Goal: Task Accomplishment & Management: Manage account settings

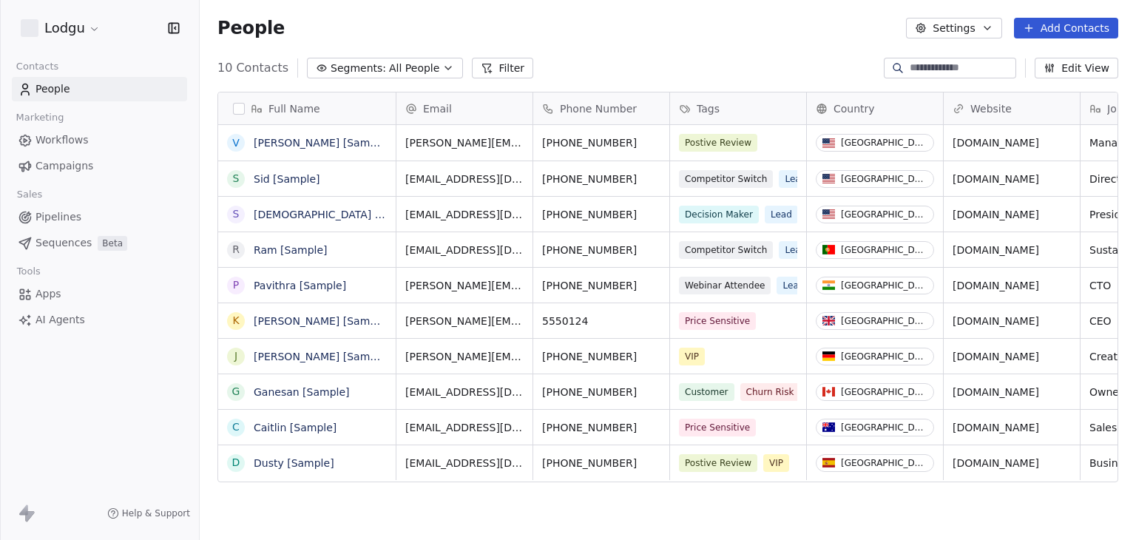
scroll to position [463, 925]
click at [104, 33] on div "Lodgu" at bounding box center [99, 28] width 163 height 21
click at [86, 34] on html "Lodgu Contacts People Marketing Workflows Campaigns Sales Pipelines Sequences B…" at bounding box center [568, 270] width 1136 height 540
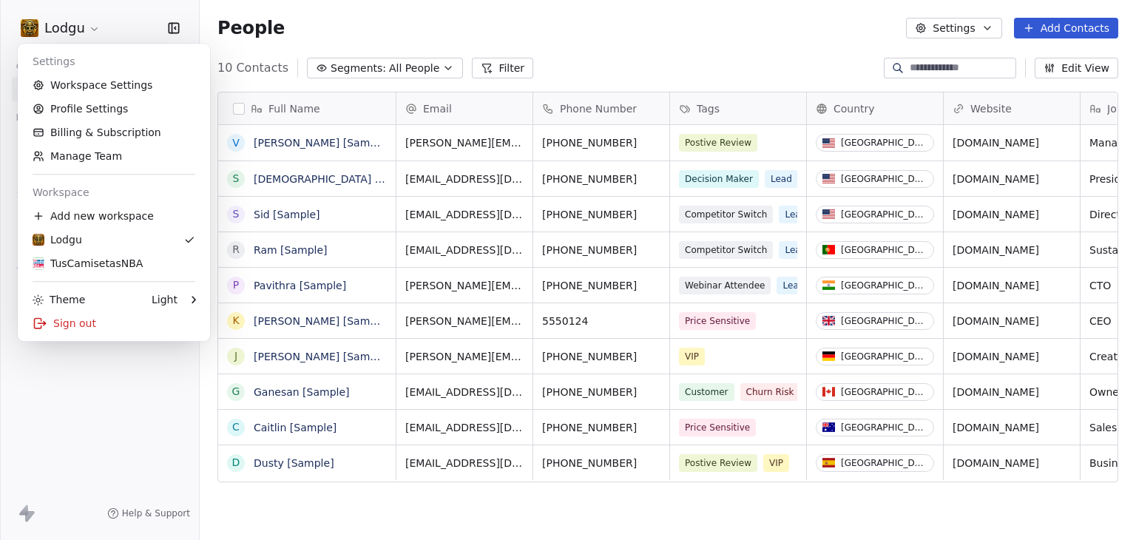
click at [106, 379] on html "Lodgu Contacts People Marketing Workflows Campaigns Sales Pipelines Sequences B…" at bounding box center [568, 270] width 1136 height 540
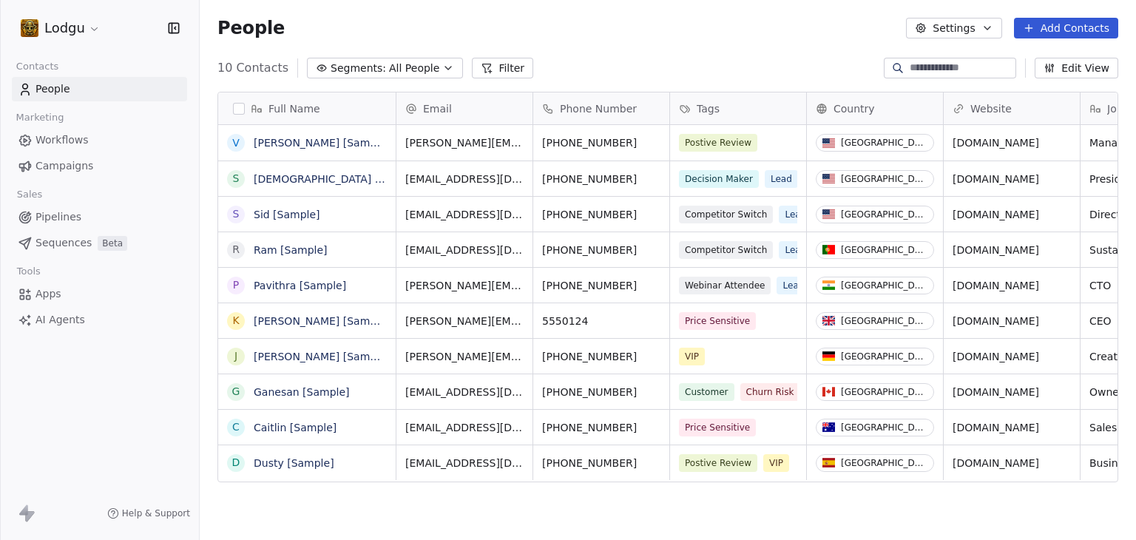
click at [77, 136] on span "Workflows" at bounding box center [62, 140] width 53 height 16
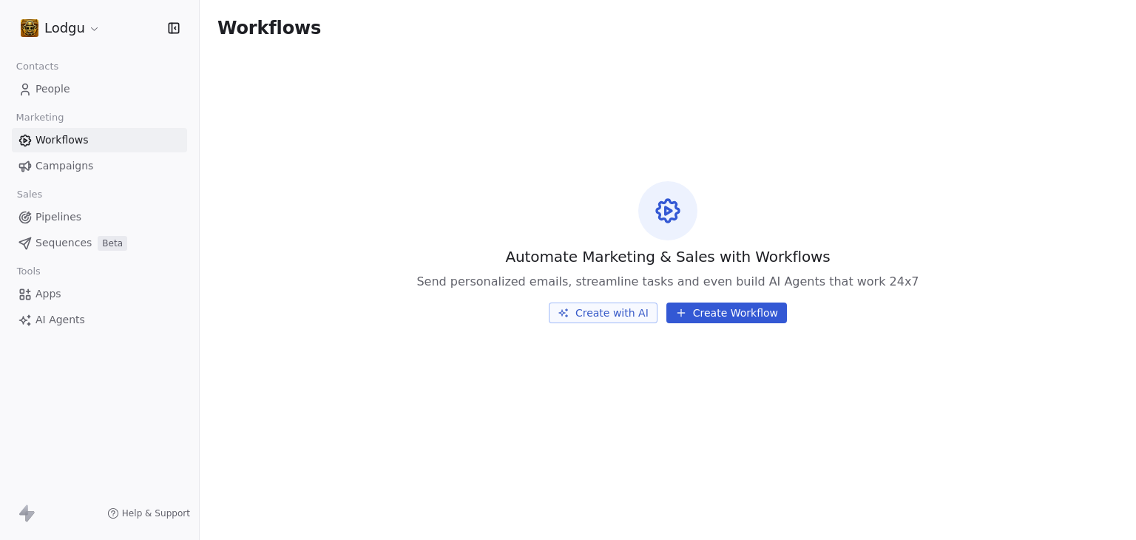
click at [75, 175] on link "Campaigns" at bounding box center [99, 166] width 175 height 24
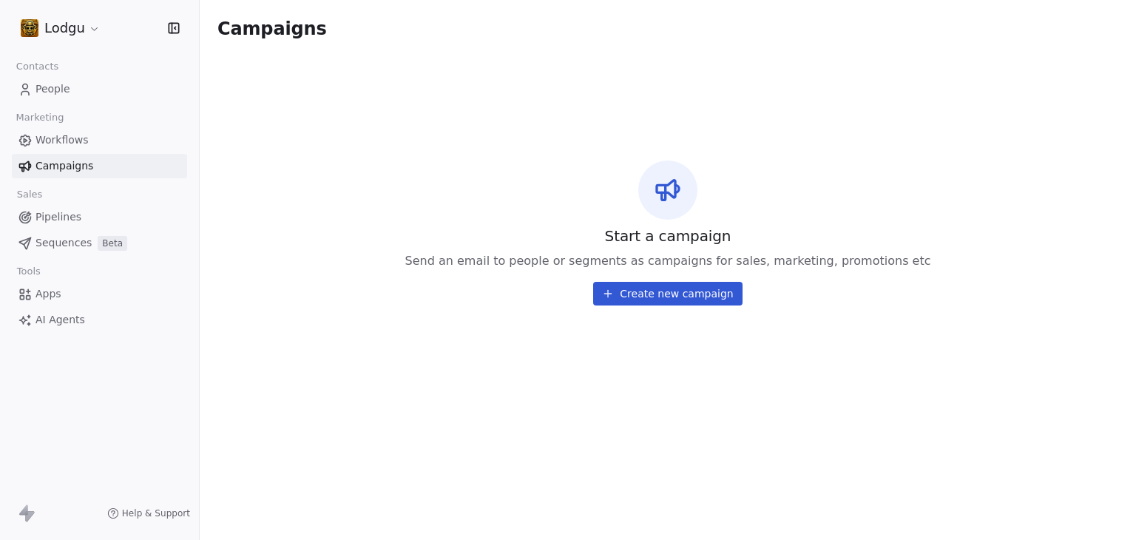
click at [67, 39] on html "Lodgu Contacts People Marketing Workflows Campaigns Sales Pipelines Sequences B…" at bounding box center [568, 270] width 1136 height 540
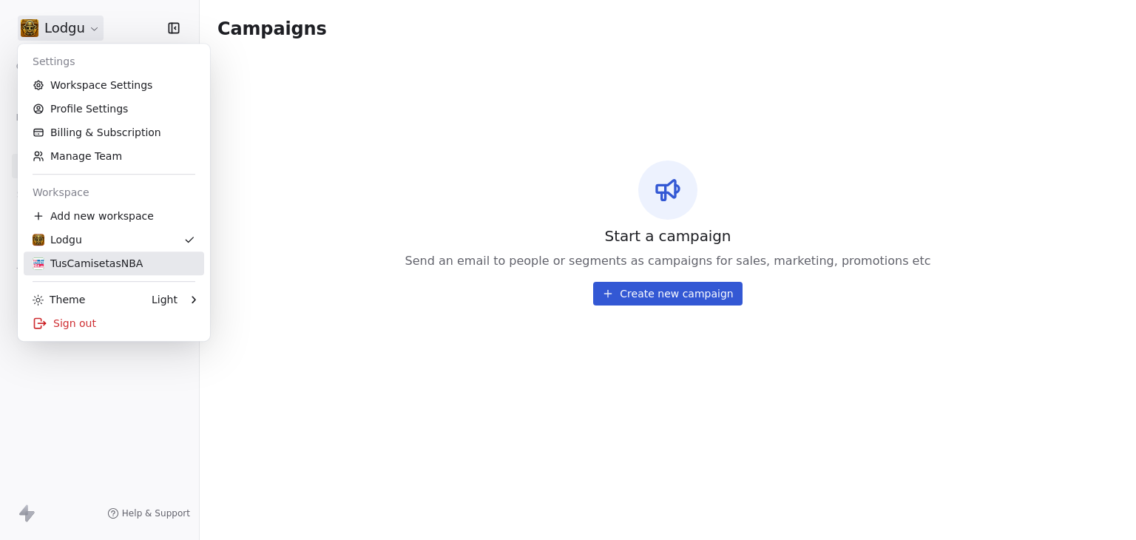
click at [66, 264] on div "TusCamisetasNBA" at bounding box center [88, 263] width 110 height 15
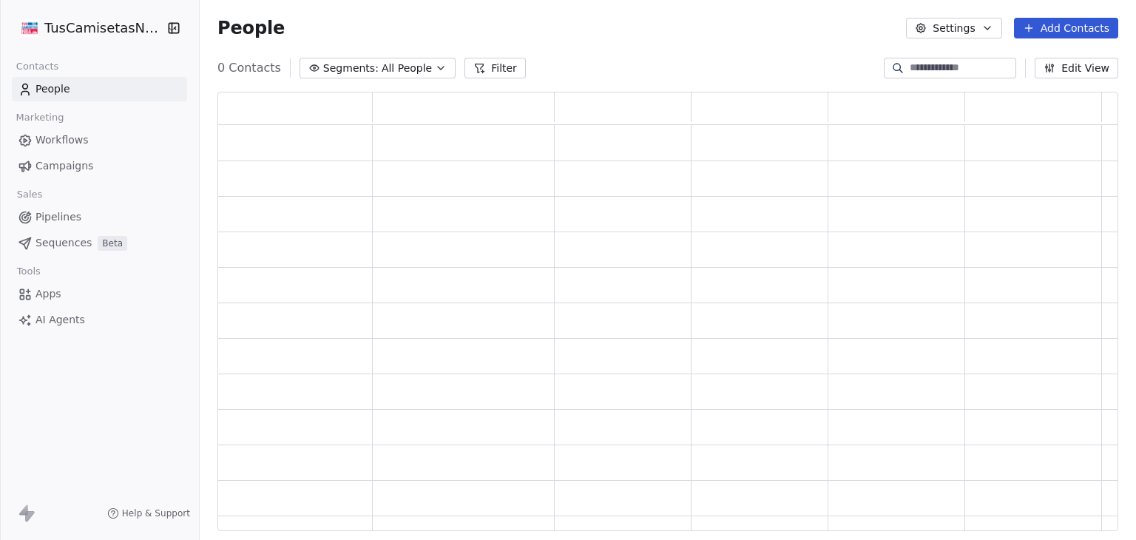
scroll to position [427, 889]
click at [53, 167] on span "Campaigns" at bounding box center [65, 166] width 58 height 16
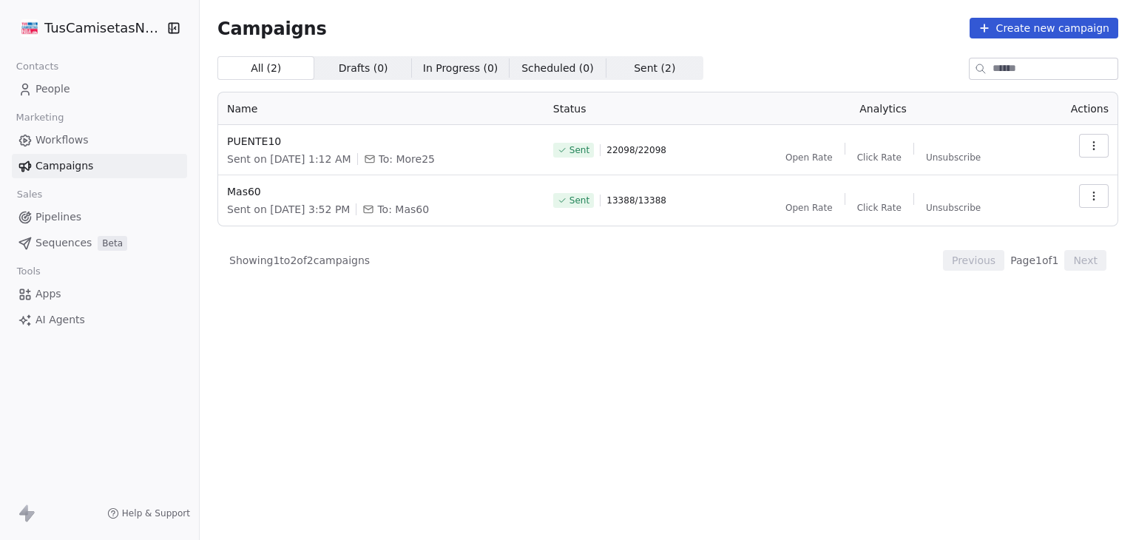
click at [481, 278] on div "All ( 2 ) All ( 2 ) Drafts ( 0 ) Drafts ( 0 ) In Progress ( 0 ) In Progress ( 0…" at bounding box center [667, 233] width 901 height 354
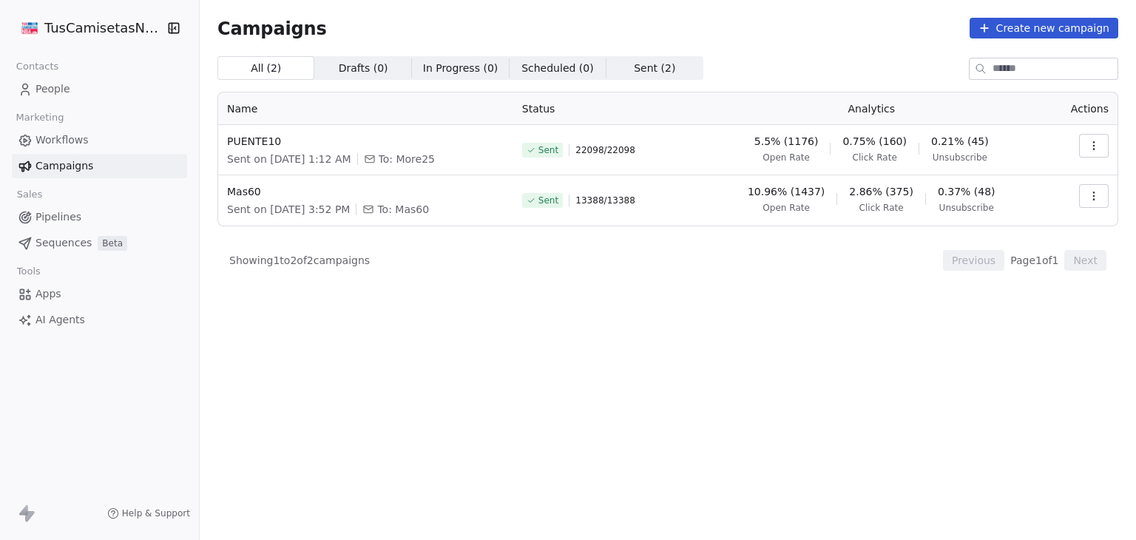
click at [75, 36] on html "TusCamisetasNBA Contacts People Marketing Workflows Campaigns Sales Pipelines S…" at bounding box center [568, 270] width 1136 height 540
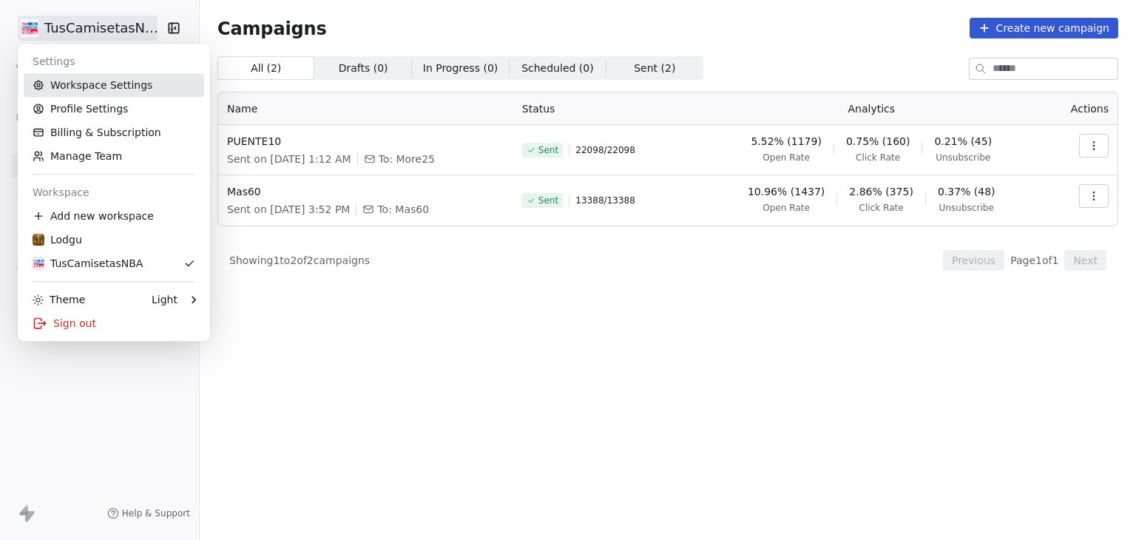
click at [100, 90] on link "Workspace Settings" at bounding box center [114, 85] width 180 height 24
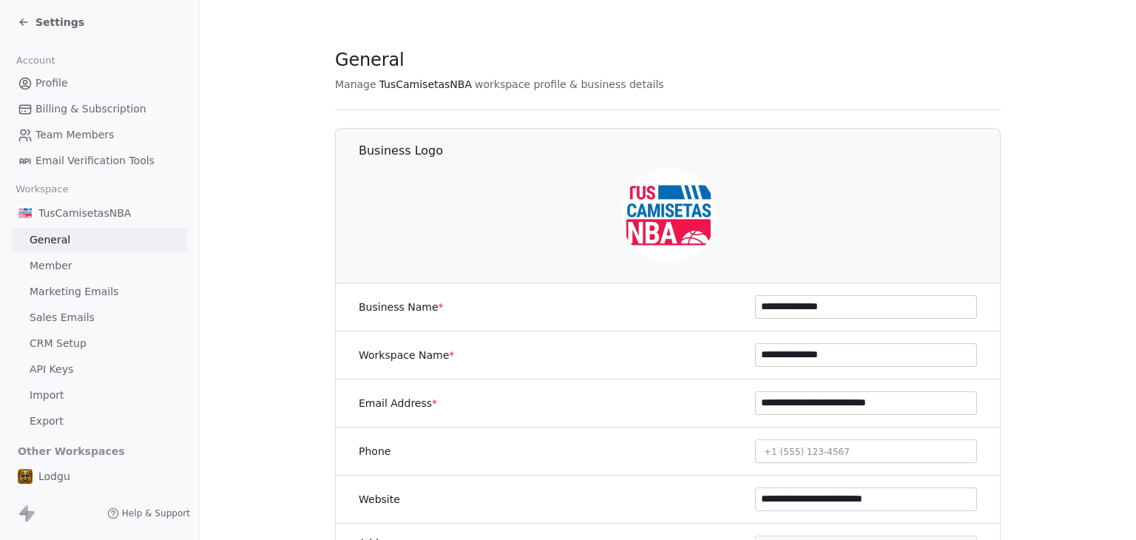
click at [75, 291] on span "Marketing Emails" at bounding box center [74, 292] width 89 height 16
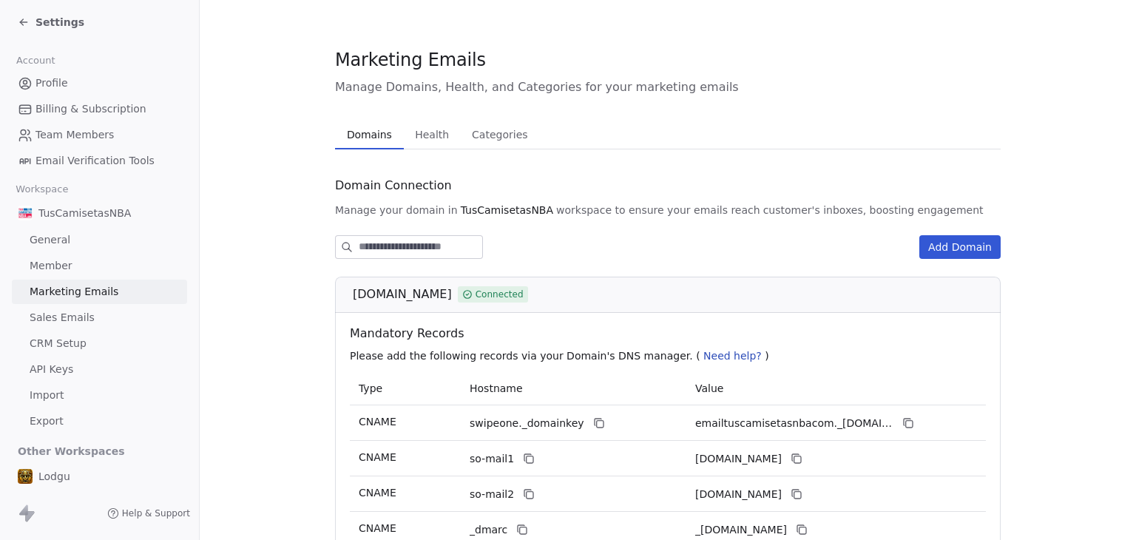
click at [426, 128] on span "Health" at bounding box center [432, 134] width 46 height 21
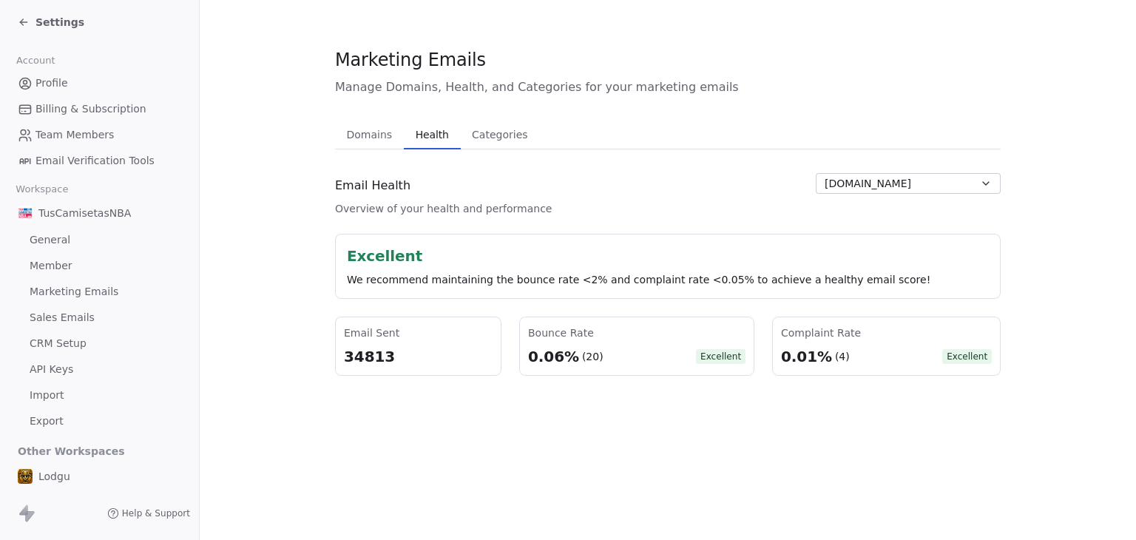
click at [363, 132] on span "Domains" at bounding box center [370, 134] width 58 height 21
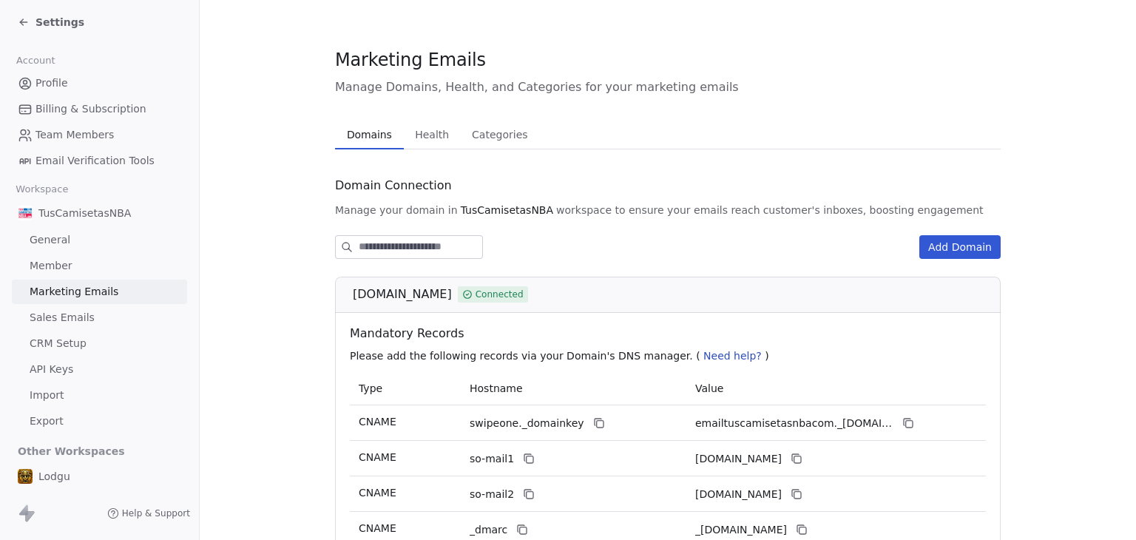
click at [417, 135] on span "Health" at bounding box center [432, 134] width 46 height 21
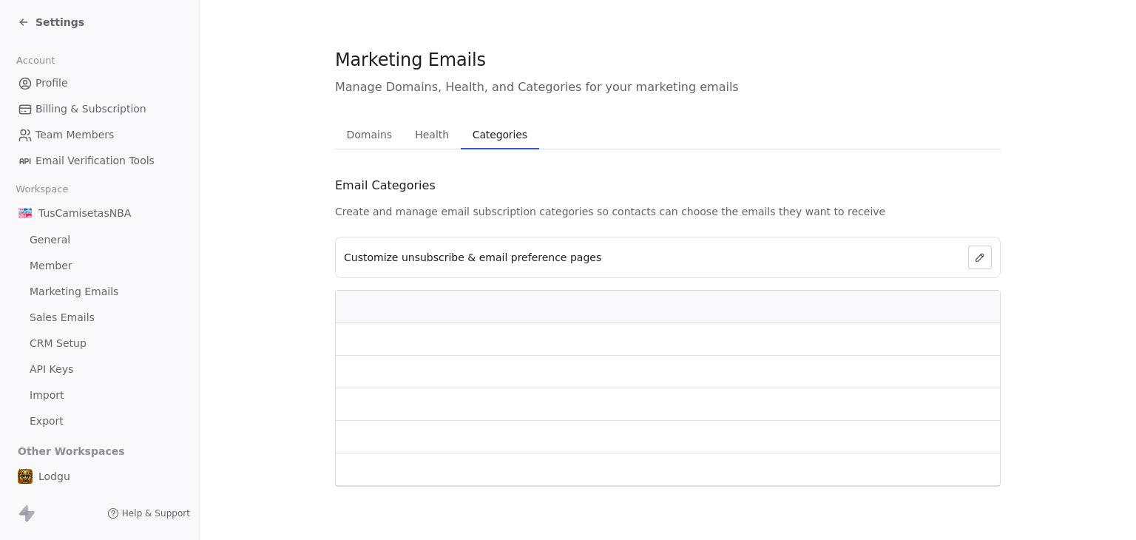
click at [482, 134] on span "Categories" at bounding box center [500, 134] width 67 height 21
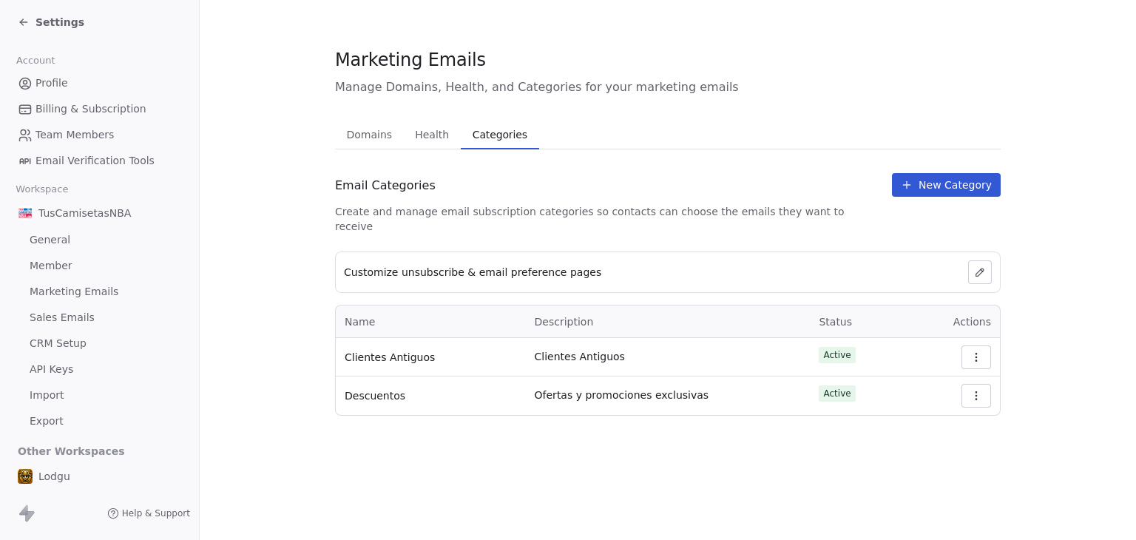
click at [368, 137] on span "Domains" at bounding box center [370, 134] width 58 height 21
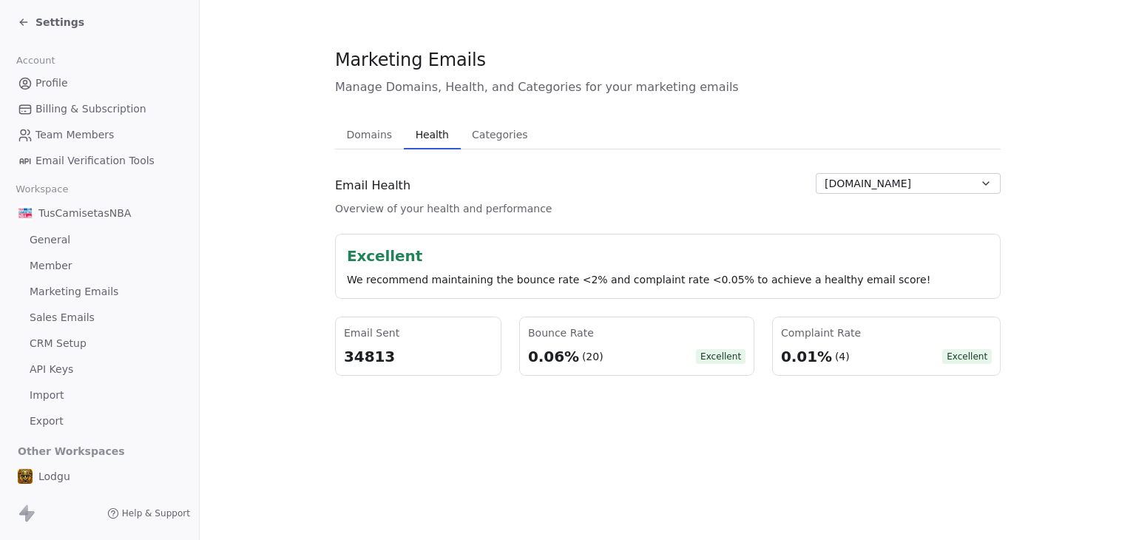
click at [420, 139] on span "Health" at bounding box center [432, 134] width 45 height 21
click at [364, 129] on span "Domains" at bounding box center [370, 134] width 58 height 21
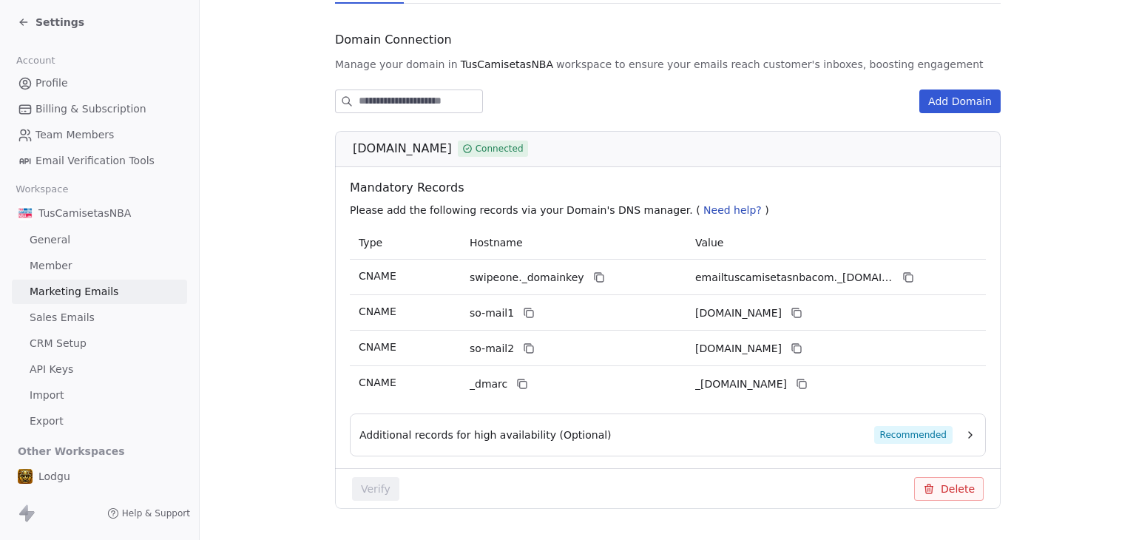
scroll to position [148, 0]
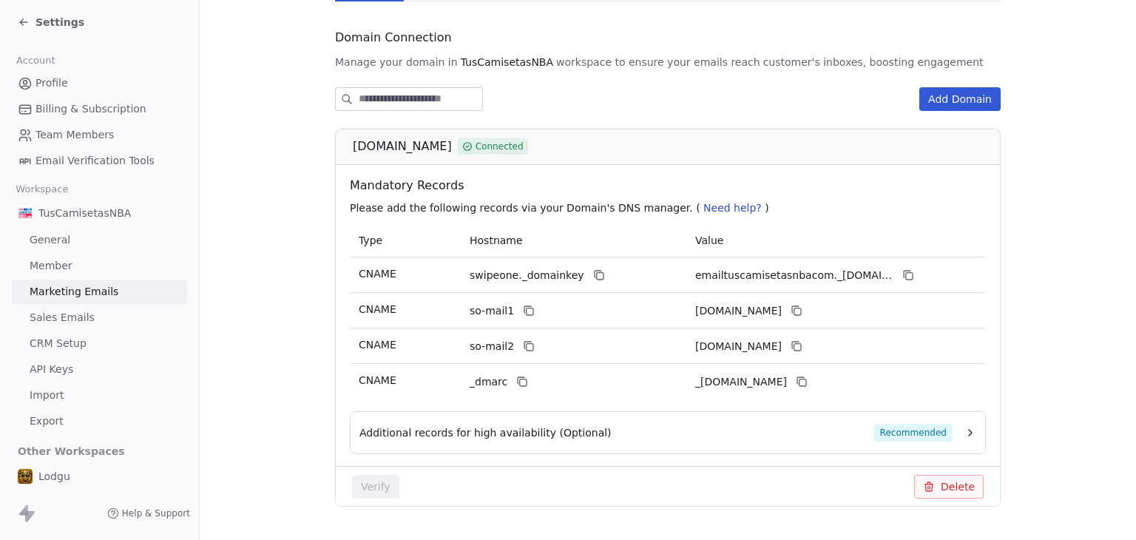
click at [44, 18] on span "Settings" at bounding box center [60, 22] width 49 height 15
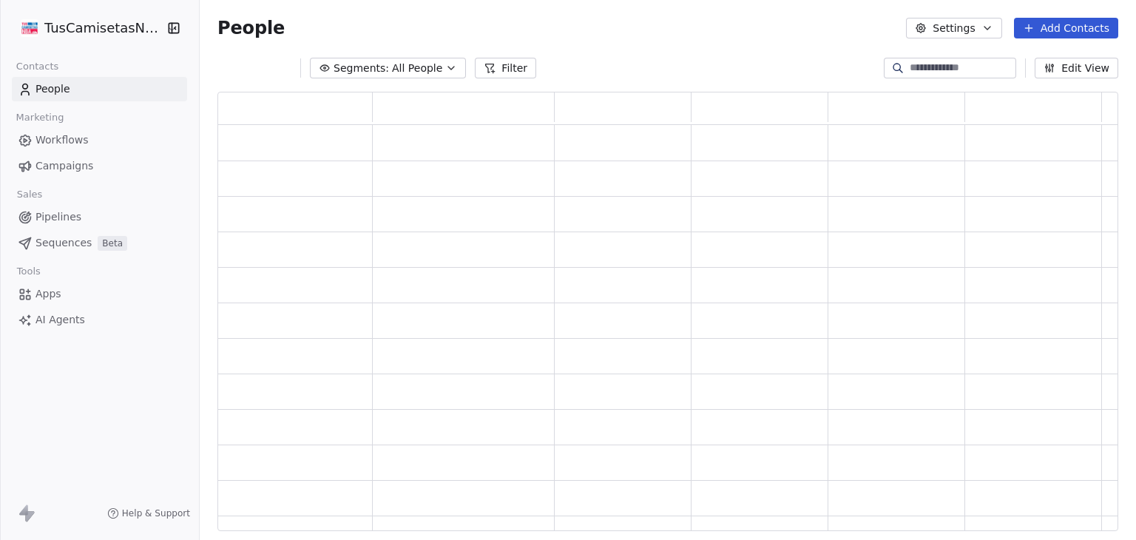
scroll to position [427, 889]
click at [47, 21] on html "TusCamisetasNBA Contacts People Marketing Workflows Campaigns Sales Pipelines S…" at bounding box center [568, 270] width 1136 height 540
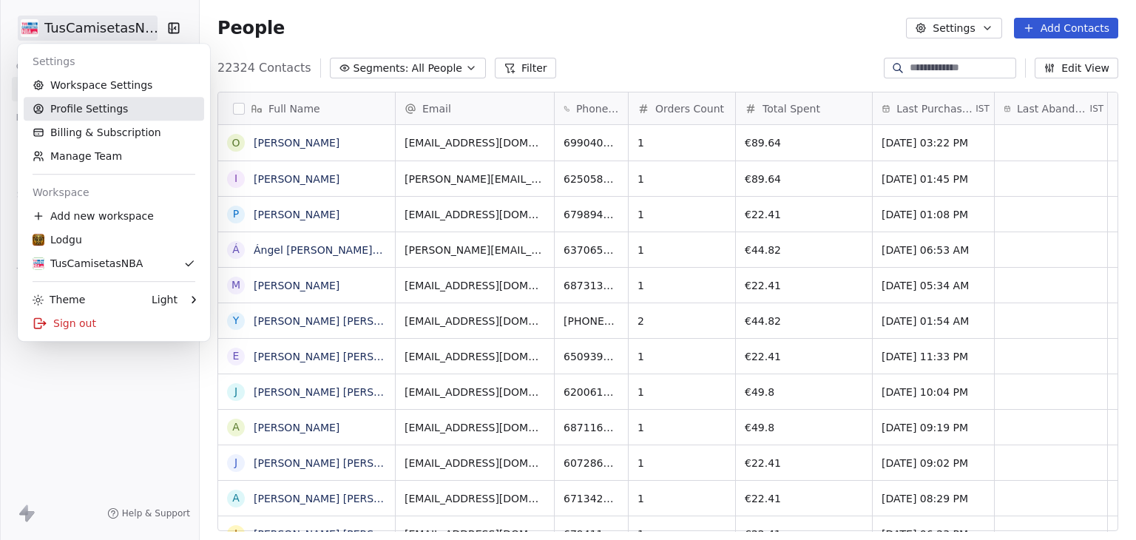
scroll to position [463, 925]
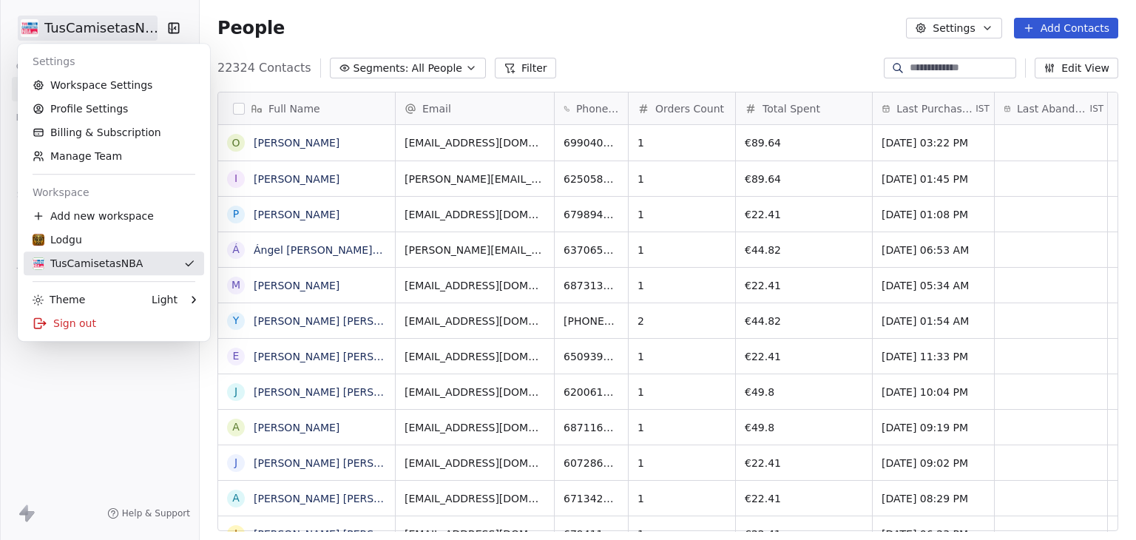
click at [95, 267] on div "TusCamisetasNBA" at bounding box center [88, 263] width 110 height 15
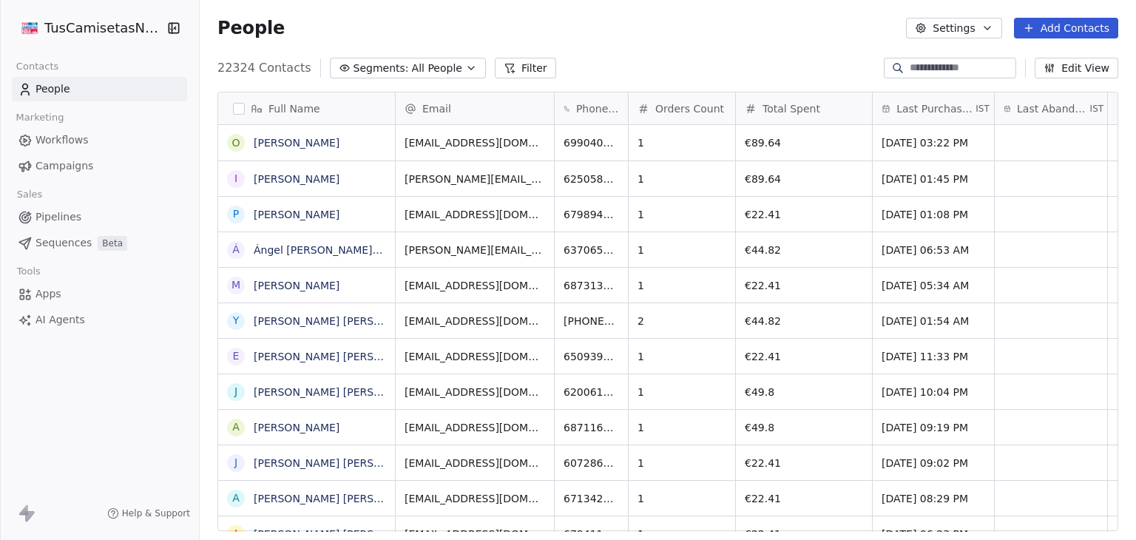
click at [85, 173] on span "Campaigns" at bounding box center [65, 166] width 58 height 16
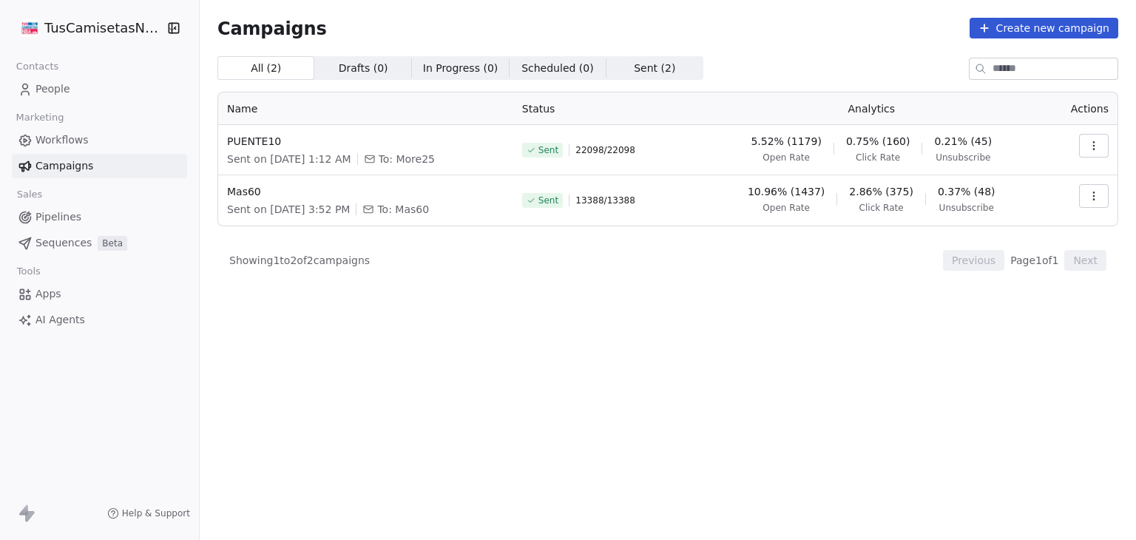
click at [64, 33] on html "TusCamisetasNBA Contacts People Marketing Workflows Campaigns Sales Pipelines S…" at bounding box center [568, 270] width 1136 height 540
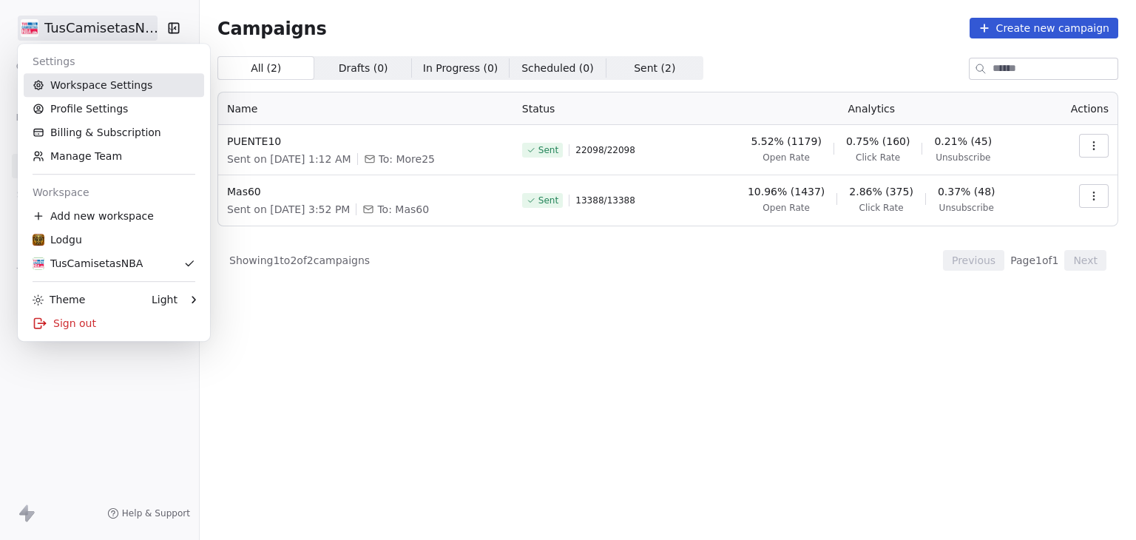
click at [76, 87] on link "Workspace Settings" at bounding box center [114, 85] width 180 height 24
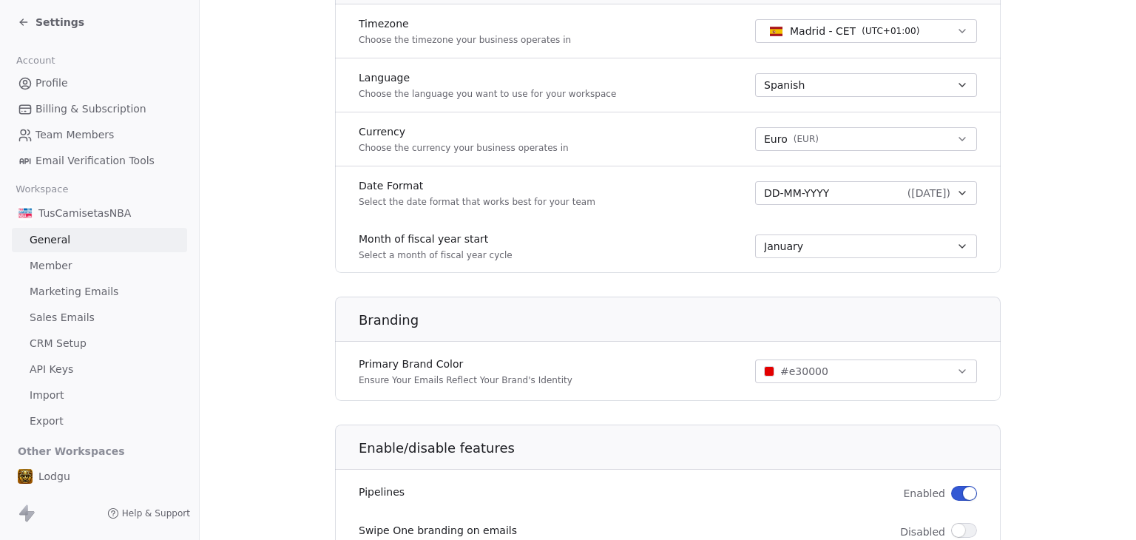
click at [55, 282] on link "Marketing Emails" at bounding box center [99, 292] width 175 height 24
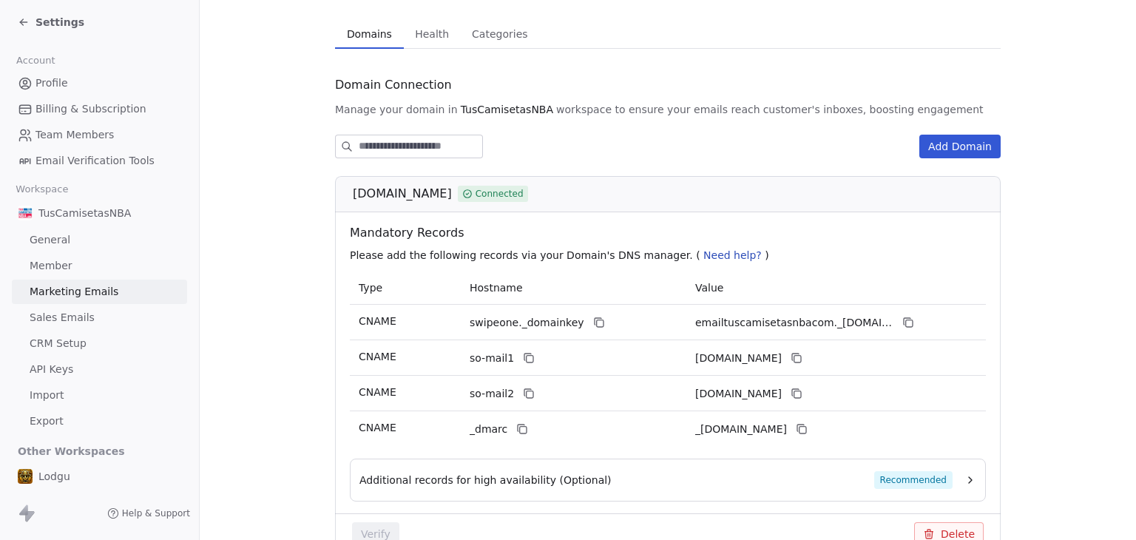
scroll to position [99, 0]
drag, startPoint x: 346, startPoint y: 195, endPoint x: 496, endPoint y: 194, distance: 150.1
click at [452, 194] on span "[DOMAIN_NAME]" at bounding box center [402, 195] width 99 height 18
copy span "[DOMAIN_NAME]"
click at [59, 24] on span "Settings" at bounding box center [60, 22] width 49 height 15
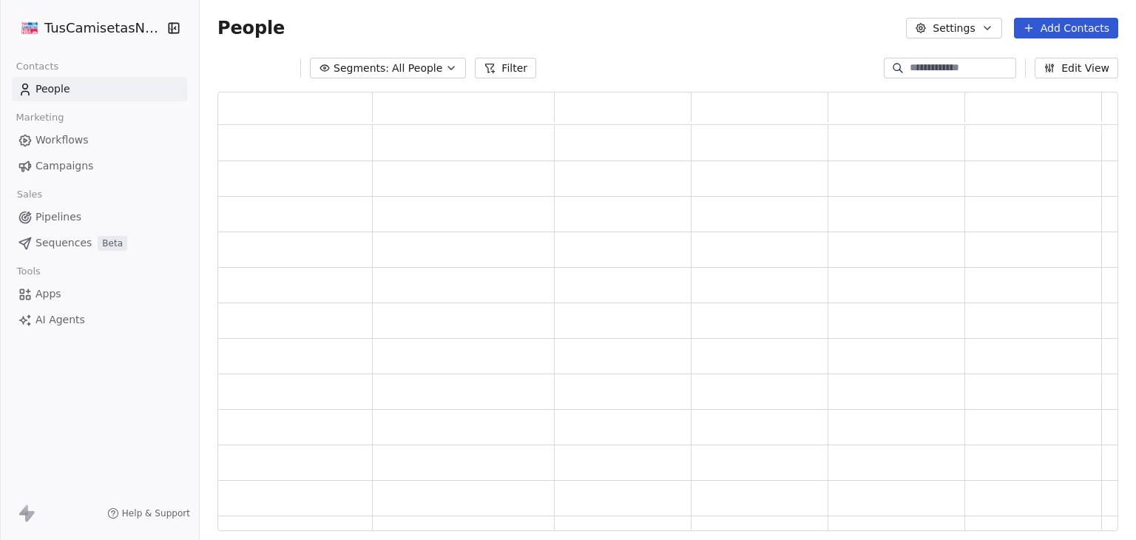
scroll to position [427, 889]
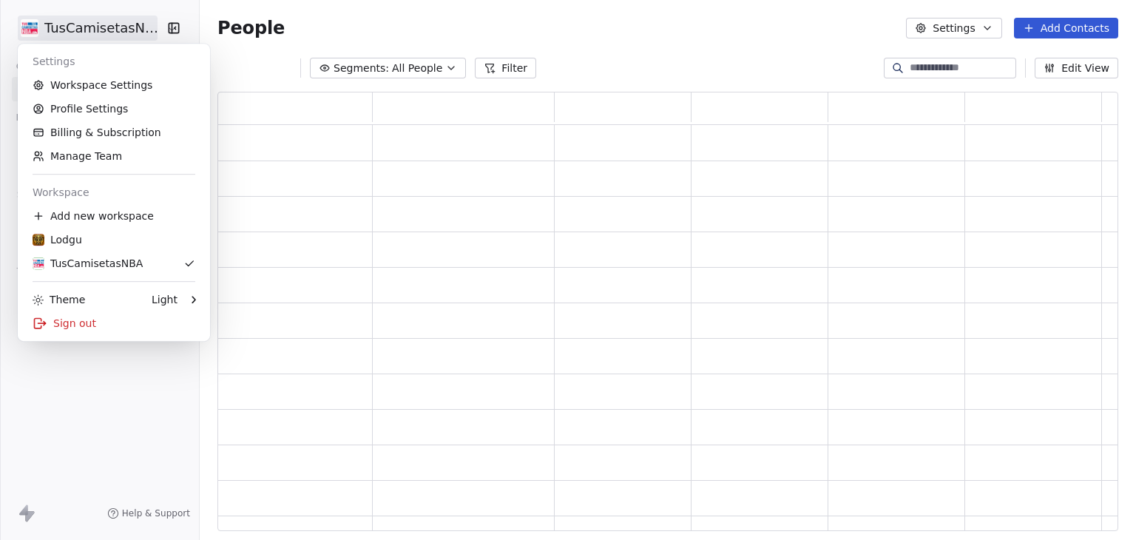
click at [59, 24] on html "TusCamisetasNBA Contacts People Marketing Workflows Campaigns Sales Pipelines S…" at bounding box center [568, 270] width 1136 height 540
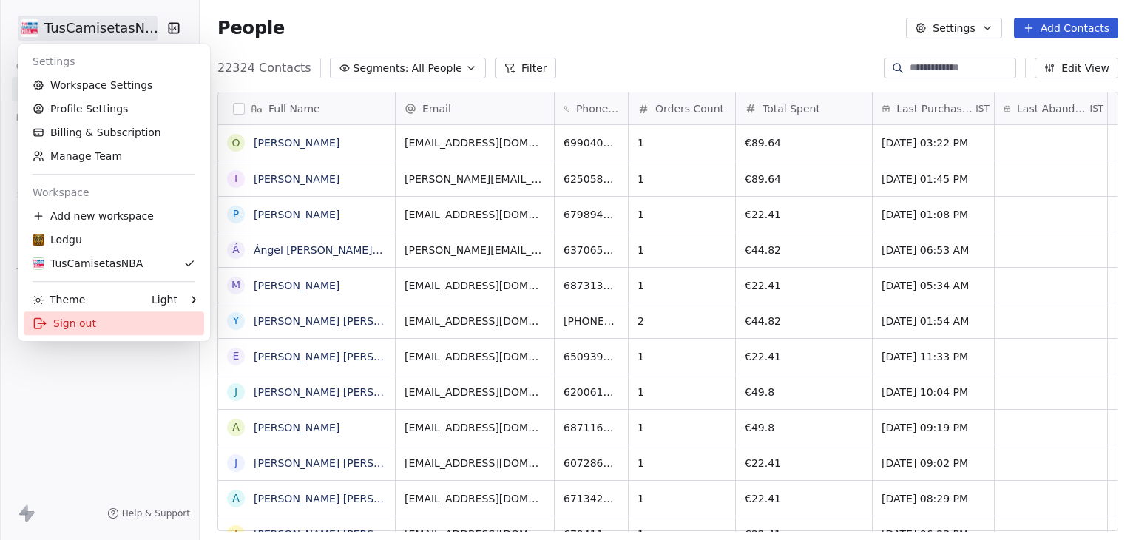
click at [102, 320] on div "Sign out" at bounding box center [114, 323] width 180 height 24
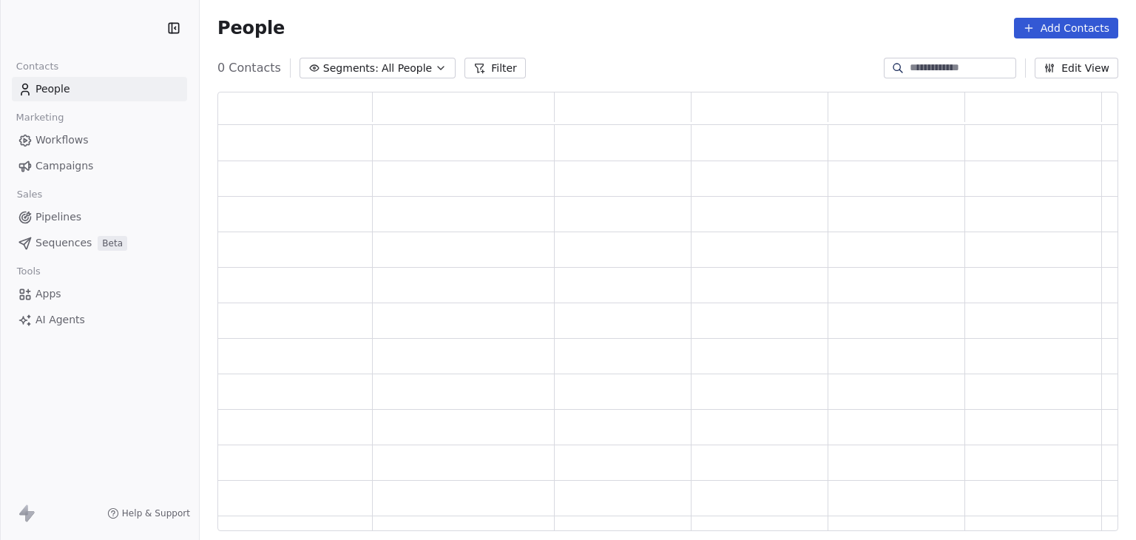
scroll to position [427, 889]
click at [90, 29] on html "Contacts People Marketing Workflows Campaigns Sales Pipelines Sequences Beta To…" at bounding box center [568, 270] width 1136 height 540
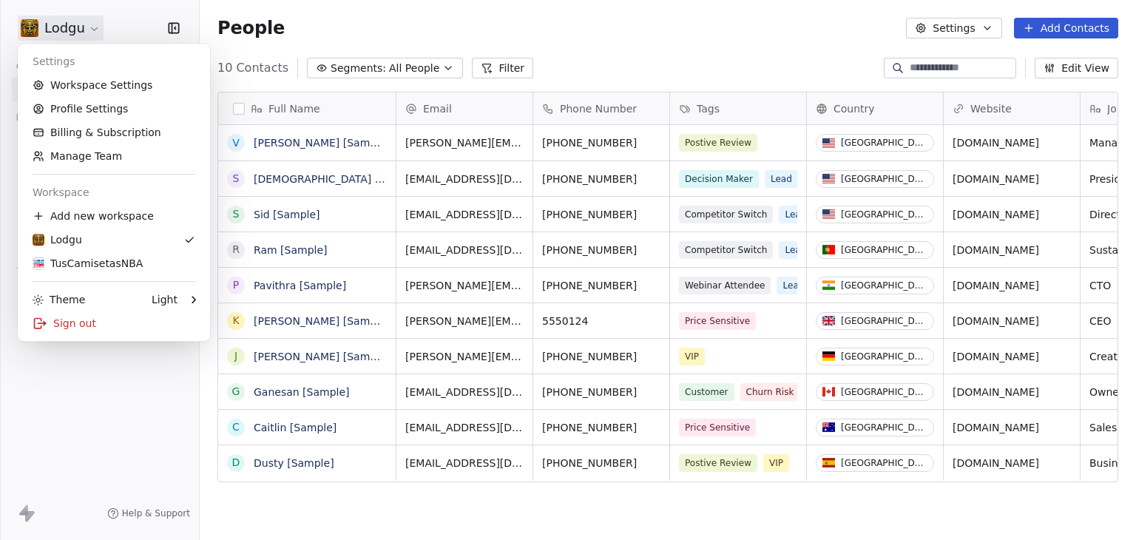
scroll to position [463, 925]
click at [76, 261] on div "TusCamisetasNBA" at bounding box center [88, 263] width 110 height 15
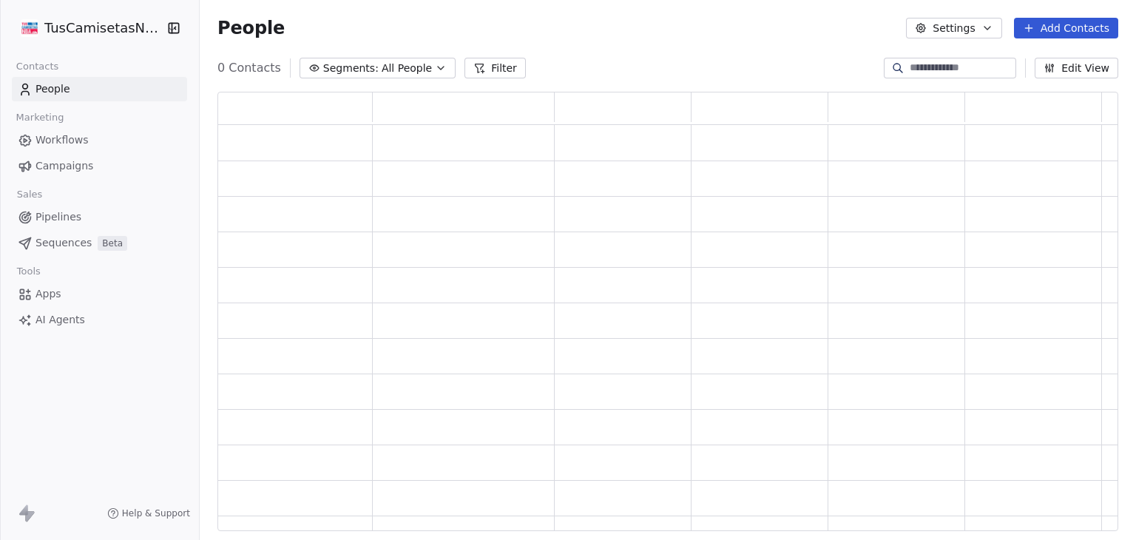
scroll to position [427, 889]
click at [57, 29] on html "TusCamisetasNBA Contacts People Marketing Workflows Campaigns Sales Pipelines S…" at bounding box center [568, 270] width 1136 height 540
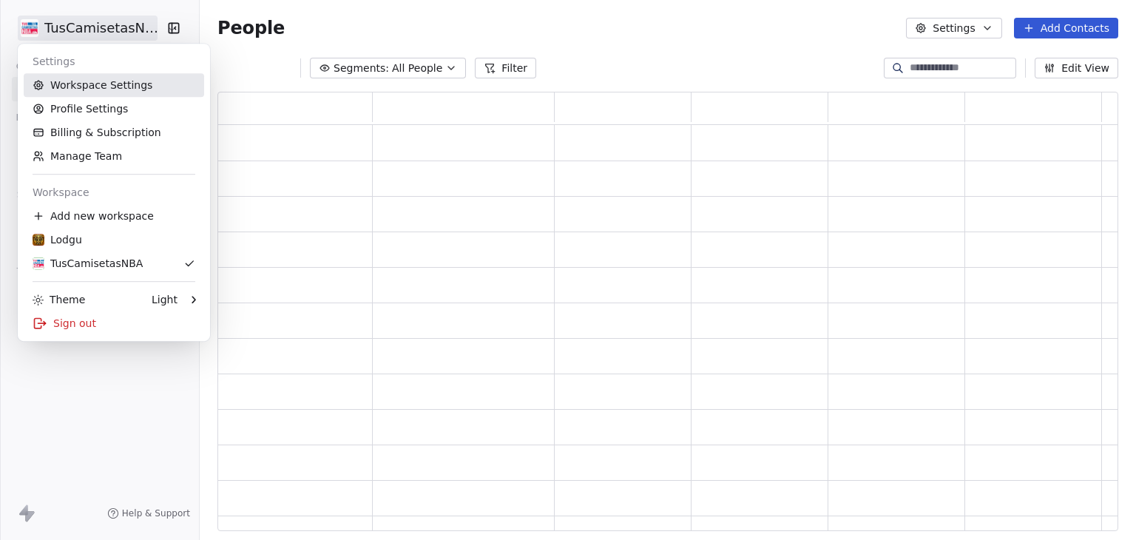
click at [81, 87] on link "Workspace Settings" at bounding box center [114, 85] width 180 height 24
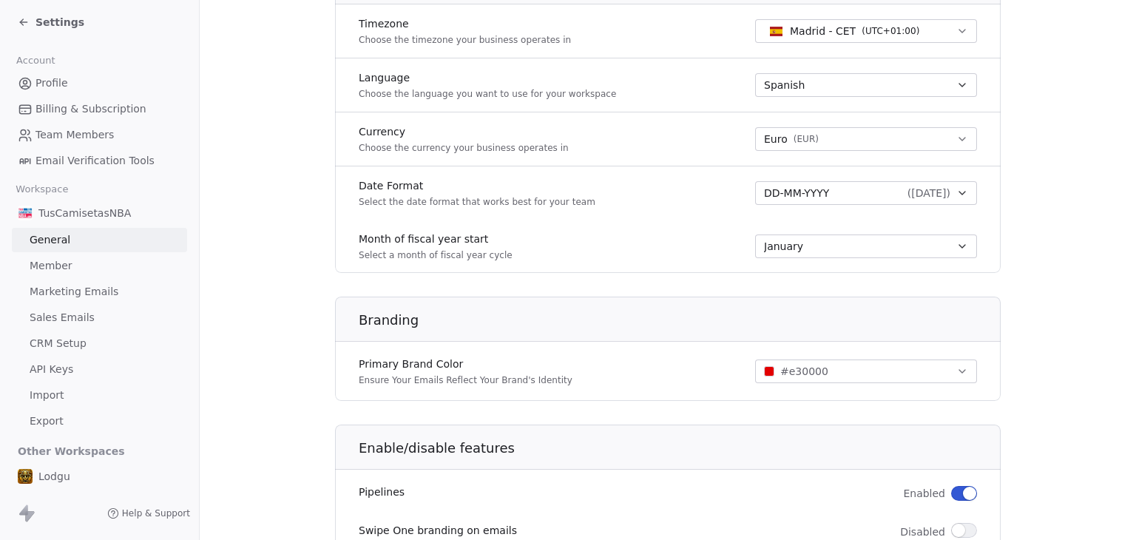
click at [106, 288] on span "Marketing Emails" at bounding box center [74, 292] width 89 height 16
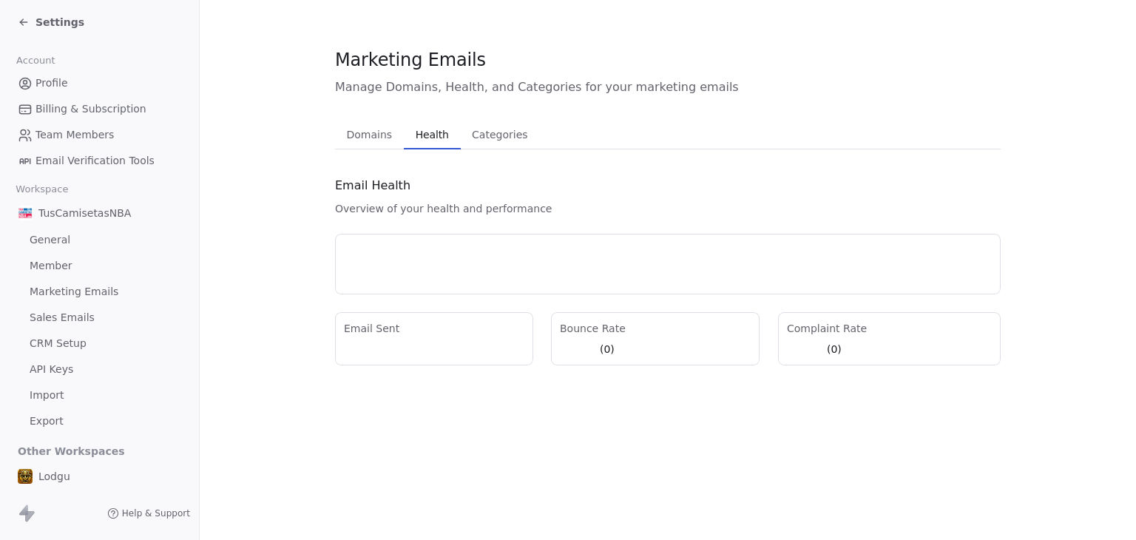
click at [424, 124] on span "Health" at bounding box center [432, 134] width 45 height 21
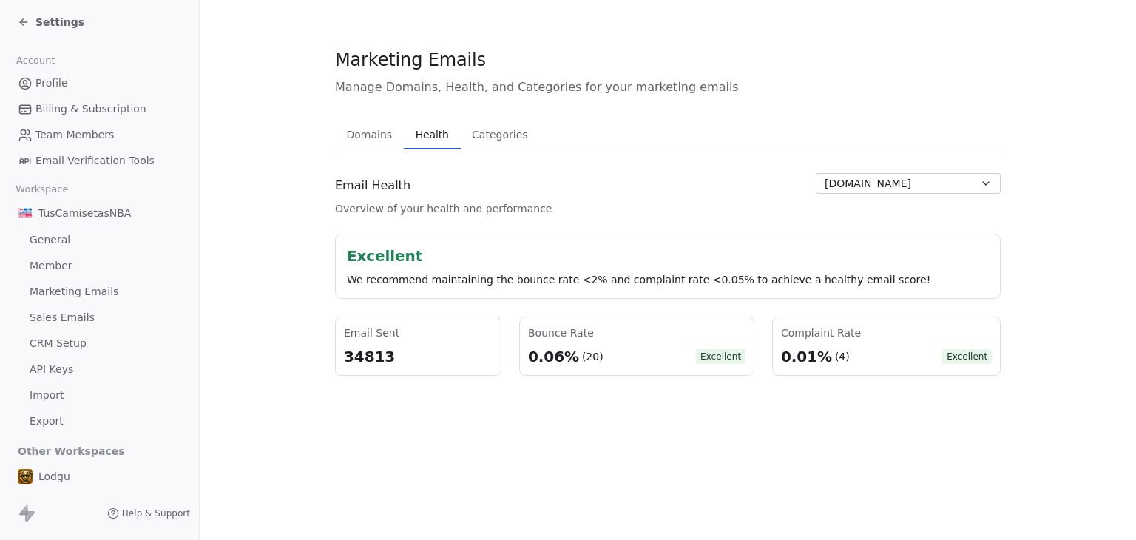
click at [893, 187] on span "[DOMAIN_NAME]" at bounding box center [868, 184] width 87 height 16
click at [731, 189] on html "Settings Account Profile Billing & Subscription Team Members Email Verification…" at bounding box center [568, 270] width 1136 height 540
click at [380, 141] on span "Domains" at bounding box center [370, 134] width 58 height 21
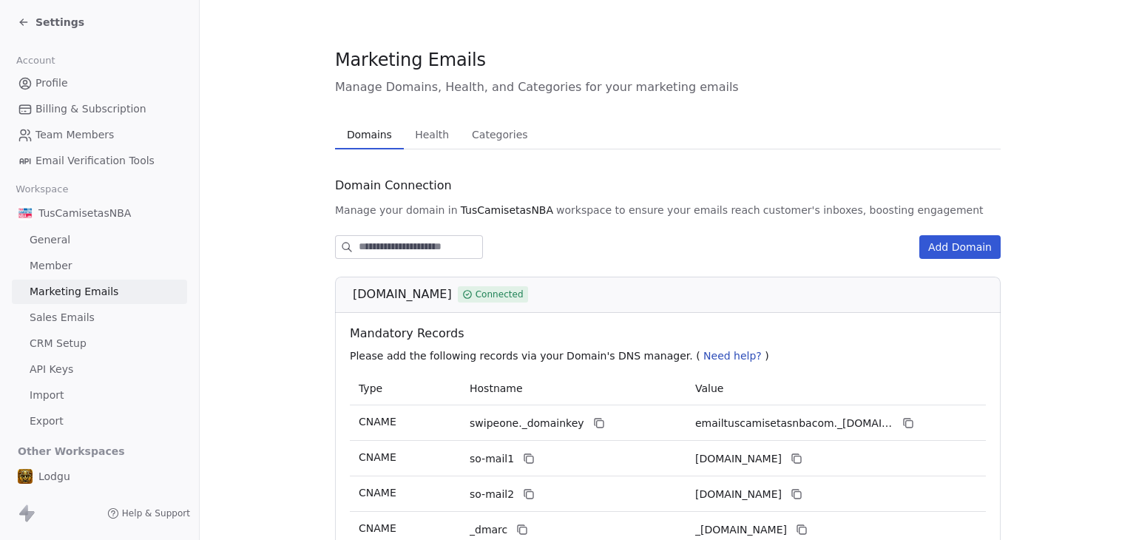
drag, startPoint x: 382, startPoint y: 294, endPoint x: 497, endPoint y: 298, distance: 115.4
click at [452, 298] on span "[DOMAIN_NAME]" at bounding box center [402, 294] width 99 height 18
copy span "[DOMAIN_NAME]"
click at [228, 137] on section "Marketing Emails Manage Domains, Health, and Categories for your marketing emai…" at bounding box center [668, 363] width 936 height 726
drag, startPoint x: 100, startPoint y: 220, endPoint x: 109, endPoint y: 223, distance: 10.3
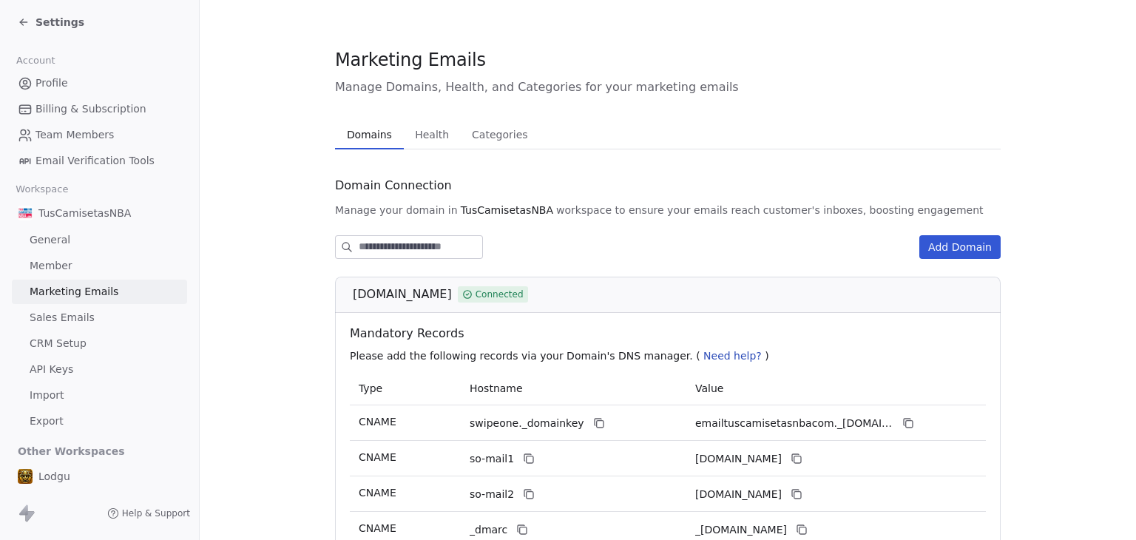
click at [100, 220] on span "TusCamisetasNBA" at bounding box center [84, 213] width 92 height 15
click at [62, 246] on span "General" at bounding box center [50, 240] width 41 height 16
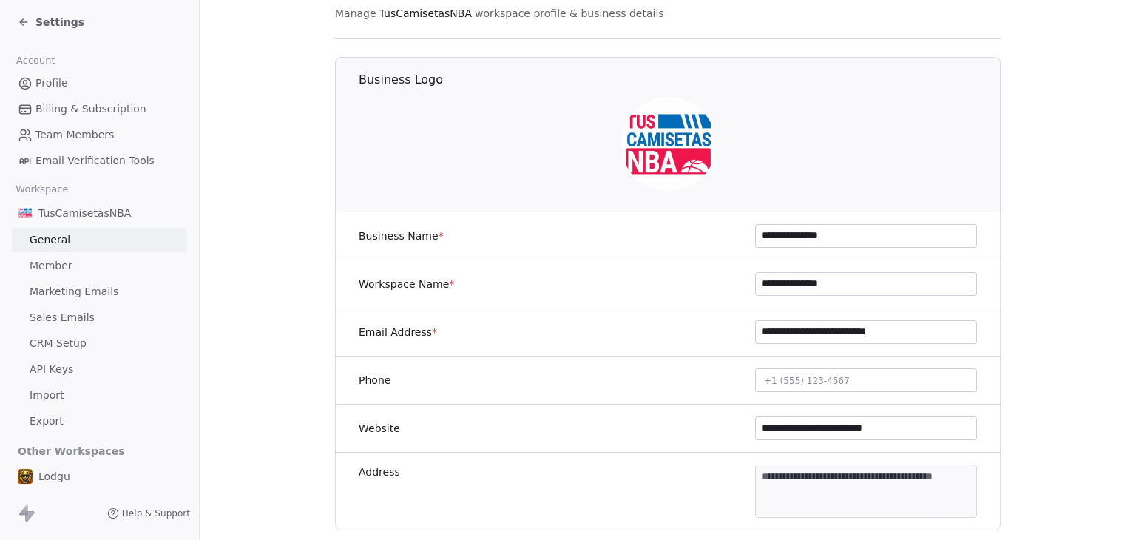
scroll to position [74, 0]
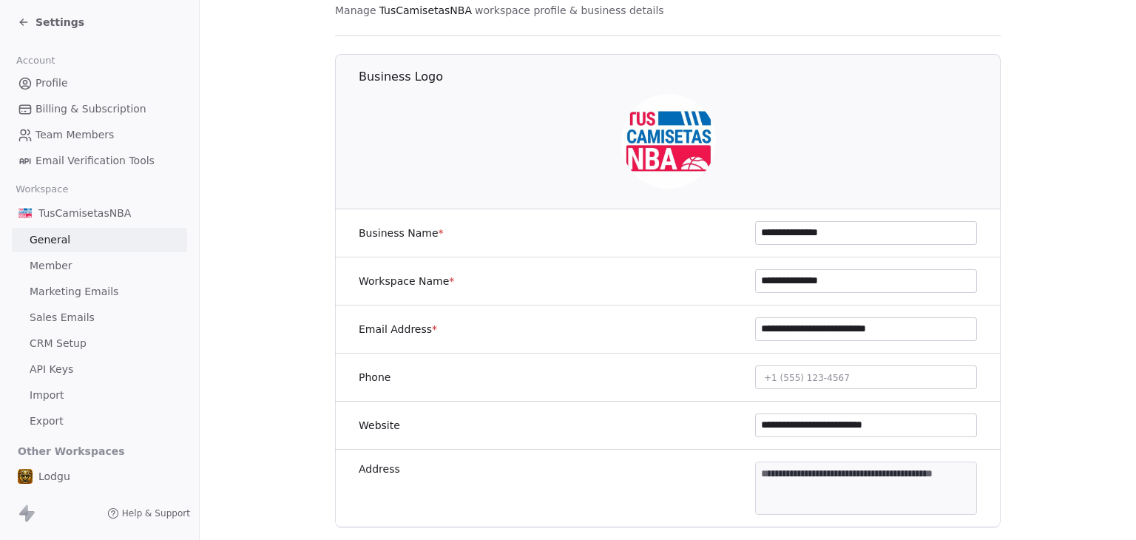
drag, startPoint x: 885, startPoint y: 277, endPoint x: 657, endPoint y: 274, distance: 227.8
click at [657, 274] on div "**********" at bounding box center [668, 281] width 666 height 48
click at [97, 291] on span "Marketing Emails" at bounding box center [74, 292] width 89 height 16
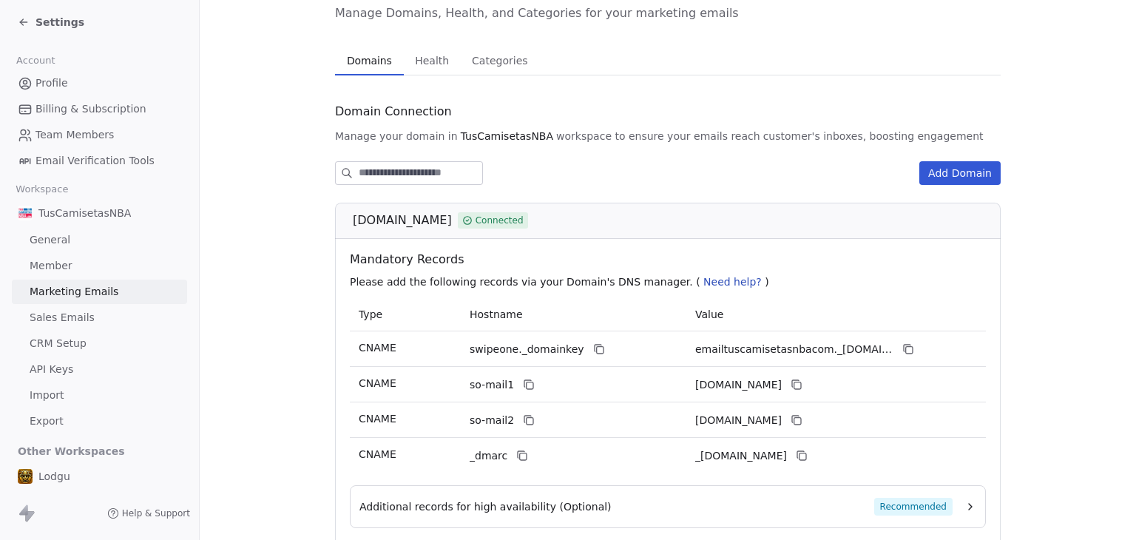
drag, startPoint x: 346, startPoint y: 220, endPoint x: 497, endPoint y: 224, distance: 150.9
click at [497, 224] on div "[DOMAIN_NAME] Connected" at bounding box center [668, 221] width 666 height 36
copy span "[DOMAIN_NAME]"
click at [451, 234] on div "[DOMAIN_NAME] Connected" at bounding box center [668, 221] width 666 height 36
drag, startPoint x: 381, startPoint y: 217, endPoint x: 500, endPoint y: 220, distance: 119.1
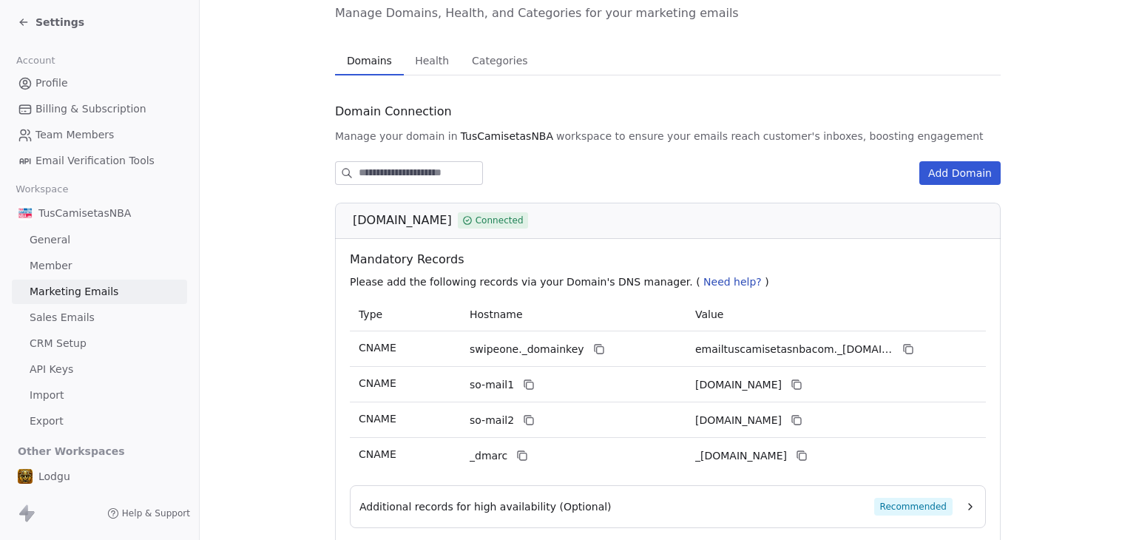
click at [500, 220] on div "[DOMAIN_NAME] Connected" at bounding box center [673, 221] width 640 height 18
copy span "[DOMAIN_NAME]"
click at [291, 248] on section "Marketing Emails Manage Domains, Health, and Categories for your marketing emai…" at bounding box center [668, 289] width 936 height 726
click at [31, 18] on div "Settings" at bounding box center [51, 22] width 67 height 15
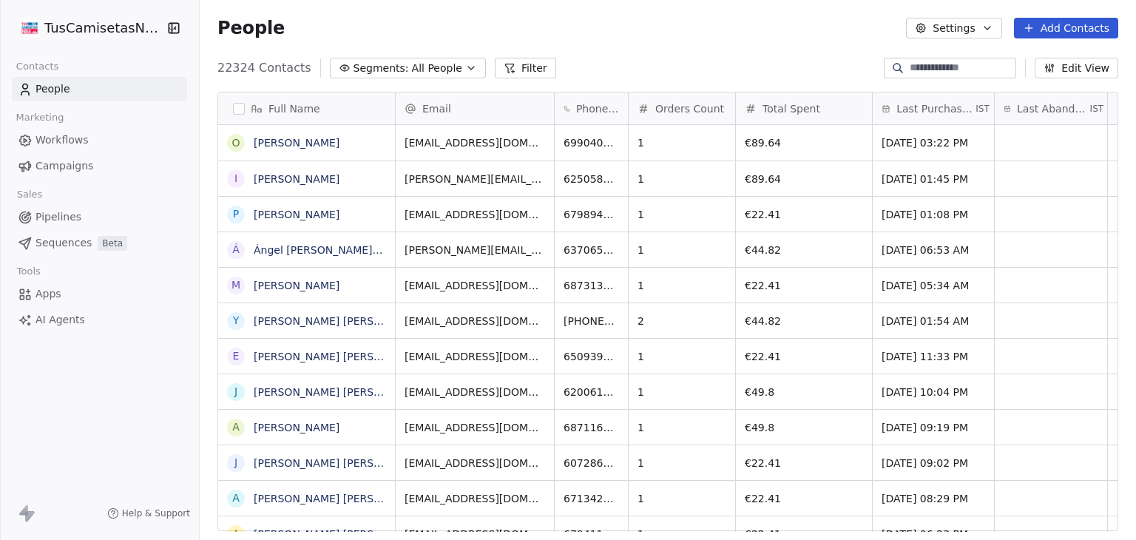
scroll to position [463, 925]
click at [73, 18] on html "TusCamisetasNBA Contacts People Marketing Workflows Campaigns Sales Pipelines S…" at bounding box center [568, 270] width 1136 height 540
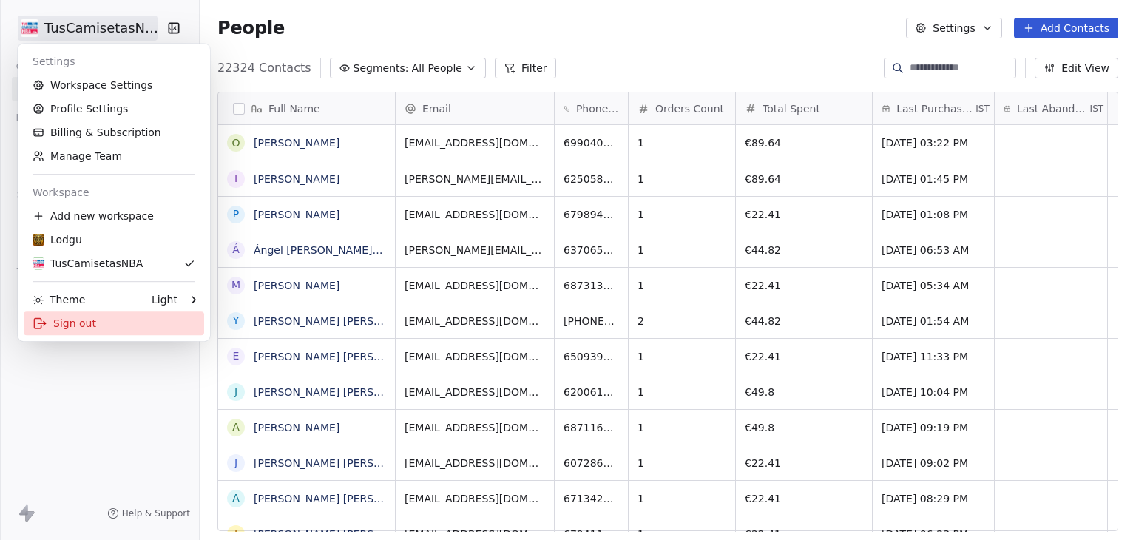
click at [67, 320] on div "Sign out" at bounding box center [114, 323] width 180 height 24
